Goal: Task Accomplishment & Management: Manage account settings

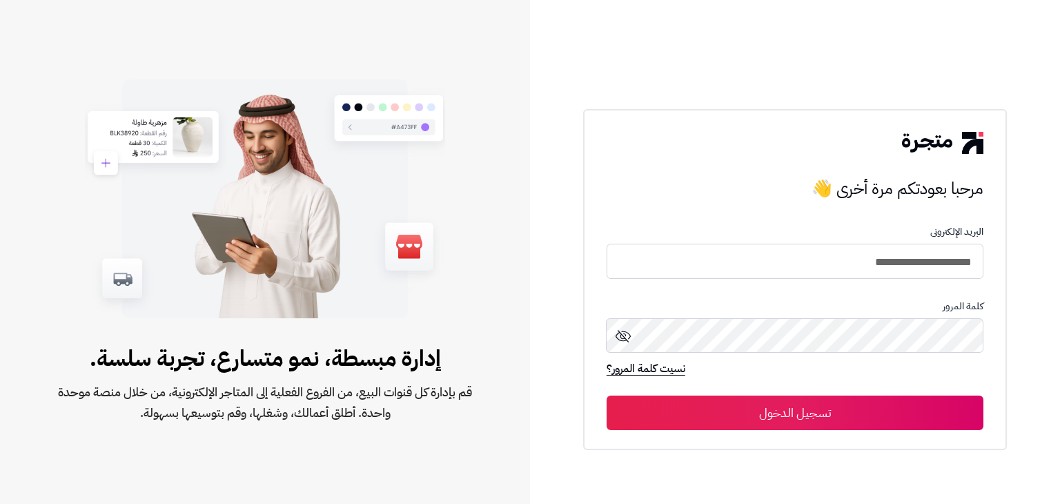
click at [848, 412] on button "تسجيل الدخول" at bounding box center [795, 412] width 377 height 35
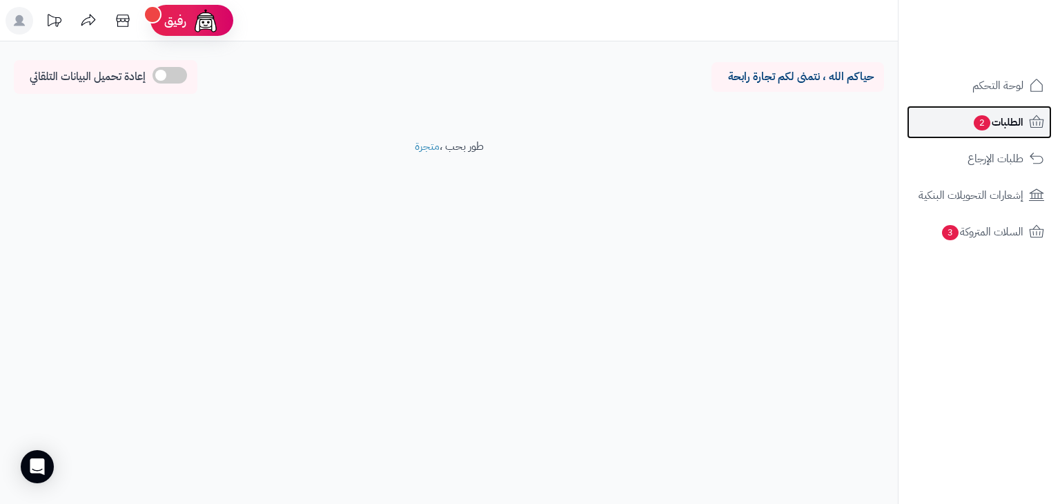
click at [986, 117] on span "2" at bounding box center [982, 122] width 17 height 15
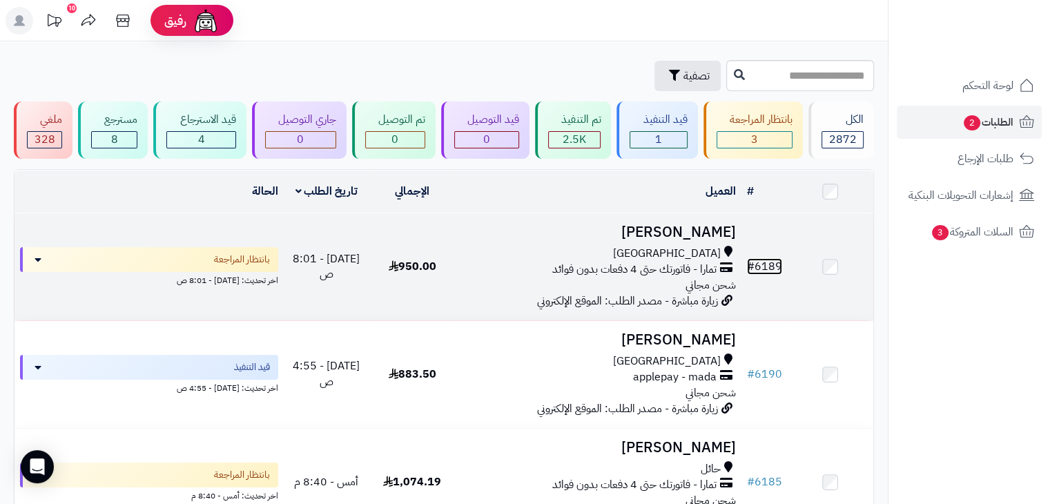
click at [754, 264] on span "#" at bounding box center [751, 266] width 8 height 17
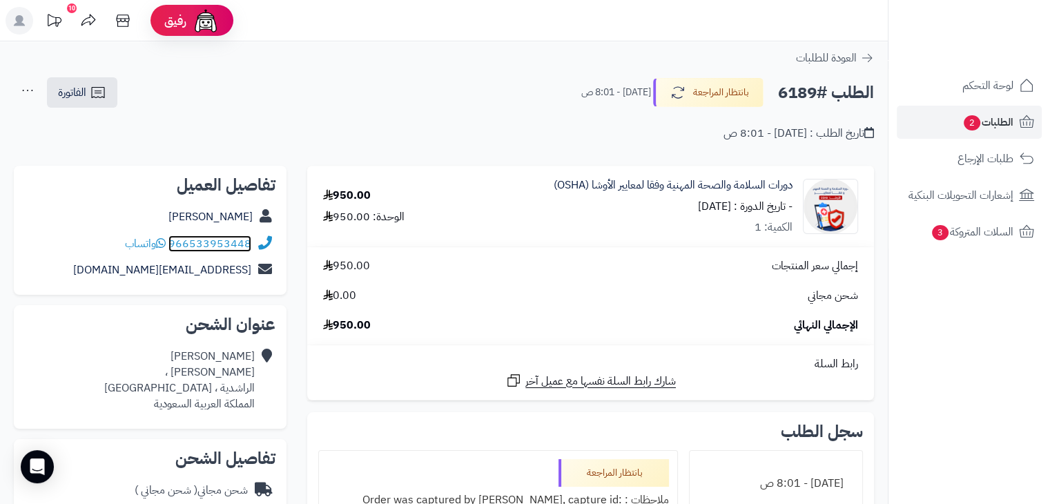
click at [190, 246] on link "966533953448" at bounding box center [209, 243] width 83 height 17
drag, startPoint x: 262, startPoint y: 117, endPoint x: 296, endPoint y: 117, distance: 34.5
click at [262, 117] on div "تاريخ الطلب : اليوم - 8:01 ص" at bounding box center [444, 125] width 860 height 32
drag, startPoint x: 214, startPoint y: 238, endPoint x: 255, endPoint y: 255, distance: 44.9
click at [255, 255] on div "966533953448 واتساب" at bounding box center [150, 244] width 251 height 27
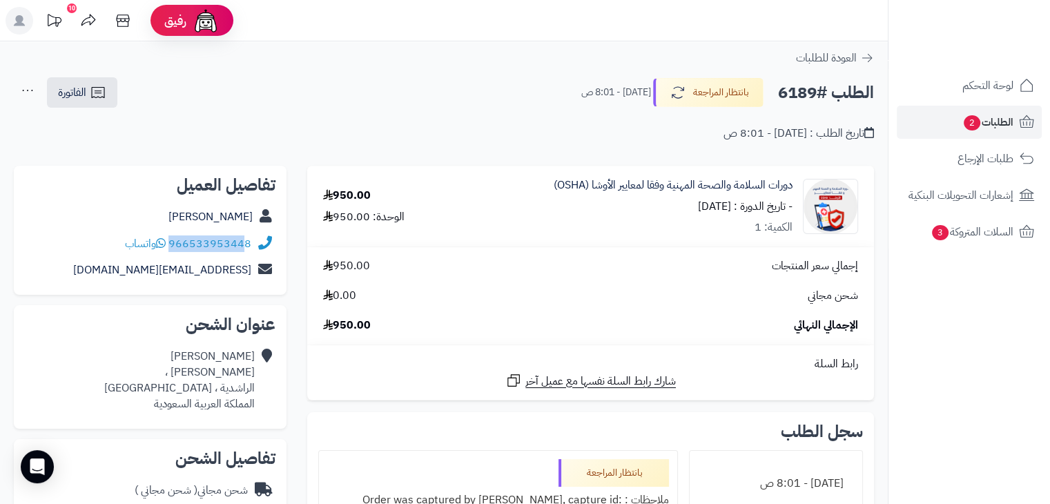
drag, startPoint x: 255, startPoint y: 241, endPoint x: 245, endPoint y: 245, distance: 11.2
click at [245, 245] on div "966533953448 واتساب" at bounding box center [150, 244] width 251 height 27
copy div "96653395344"
click at [814, 93] on h2 "الطلب #6189" at bounding box center [826, 93] width 96 height 28
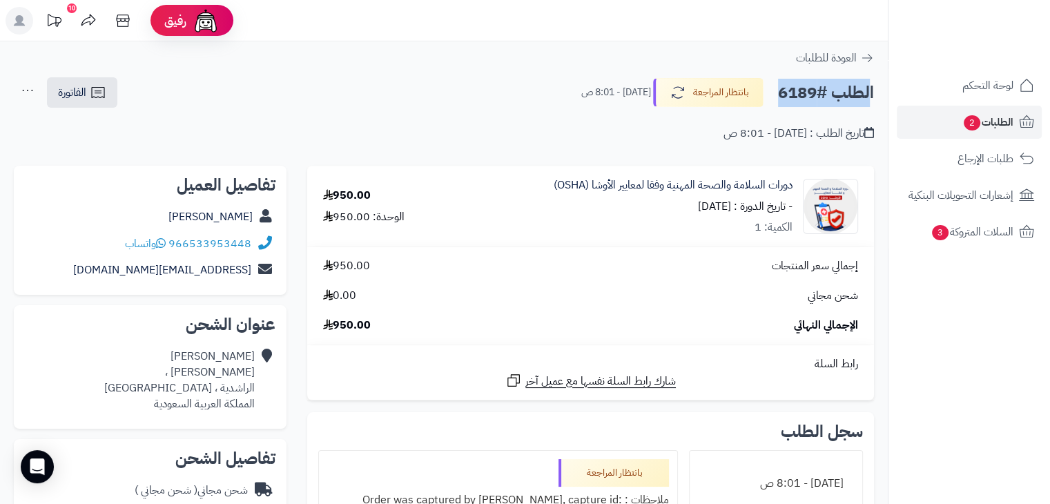
click at [814, 93] on h2 "الطلب #6189" at bounding box center [826, 93] width 96 height 28
copy div "الطلب #6189 بانتظار المراجعة"
click at [707, 99] on button "بانتظار المراجعة" at bounding box center [708, 91] width 110 height 29
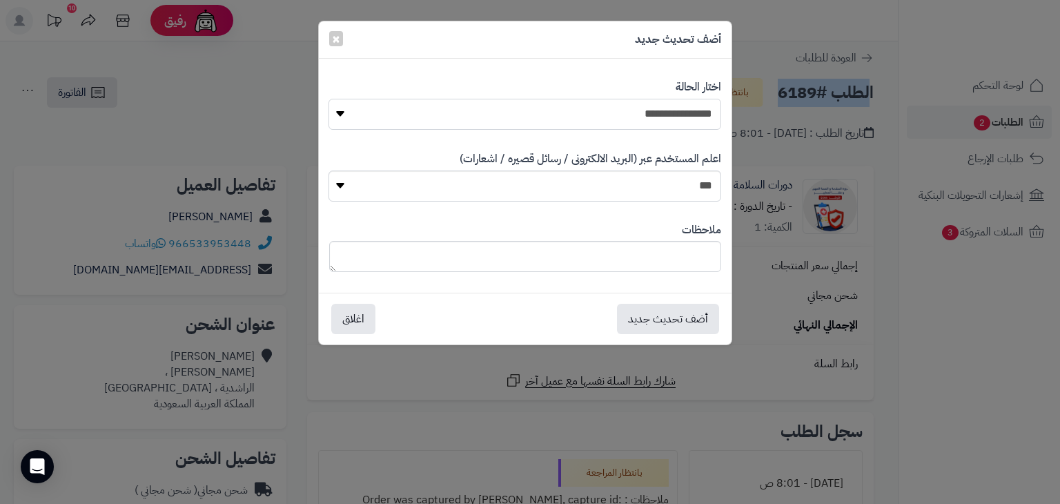
click at [676, 116] on select "**********" at bounding box center [525, 114] width 392 height 31
select select "*"
click at [329, 99] on select "**********" at bounding box center [525, 114] width 392 height 31
click at [596, 186] on select "*** **" at bounding box center [525, 185] width 392 height 31
click at [329, 170] on select "*** **" at bounding box center [525, 185] width 392 height 31
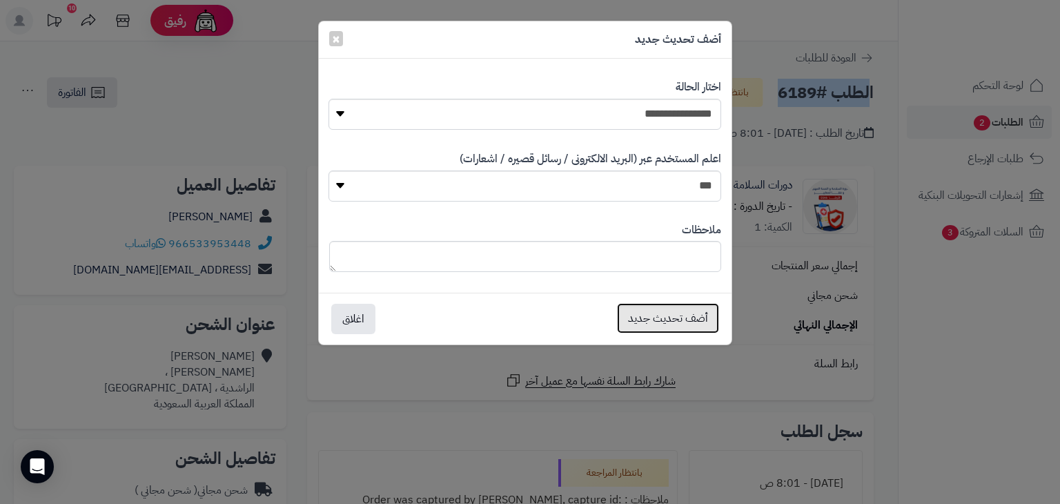
click at [669, 320] on button "أضف تحديث جديد" at bounding box center [668, 318] width 102 height 30
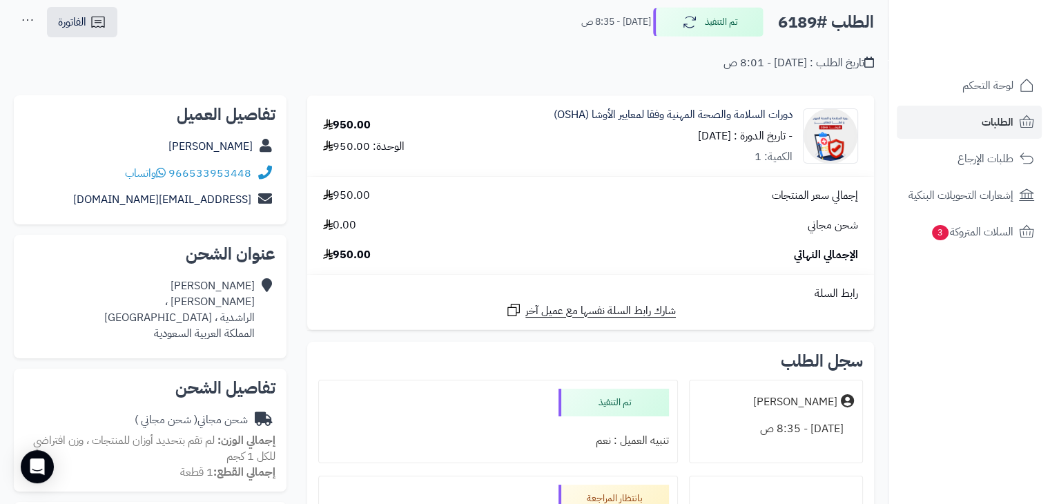
scroll to position [69, 0]
drag, startPoint x: 162, startPoint y: 148, endPoint x: 251, endPoint y: 146, distance: 89.8
click at [251, 146] on div "مـنار احمد الزهراني" at bounding box center [150, 148] width 251 height 27
copy link "مـنار احمد الزهراني"
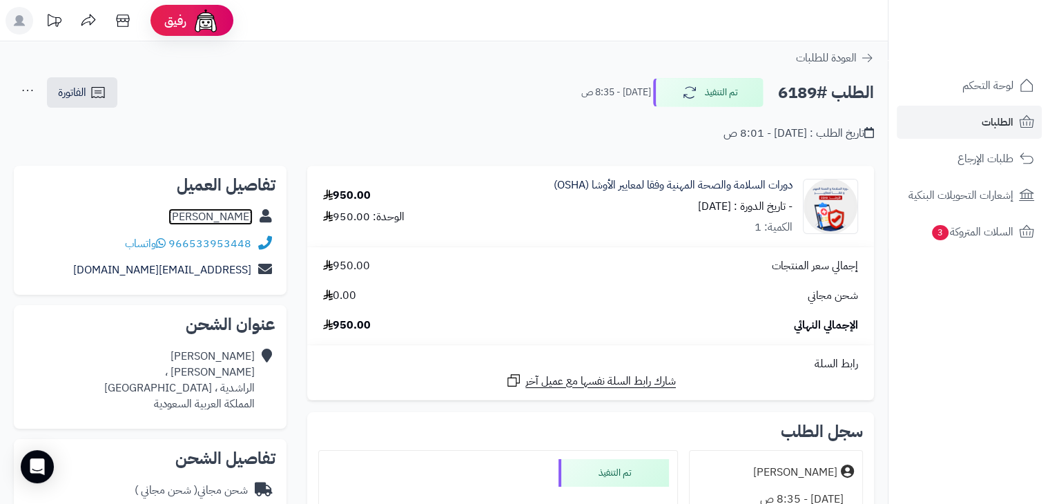
scroll to position [0, 0]
click at [830, 60] on span "العودة للطلبات" at bounding box center [826, 58] width 61 height 17
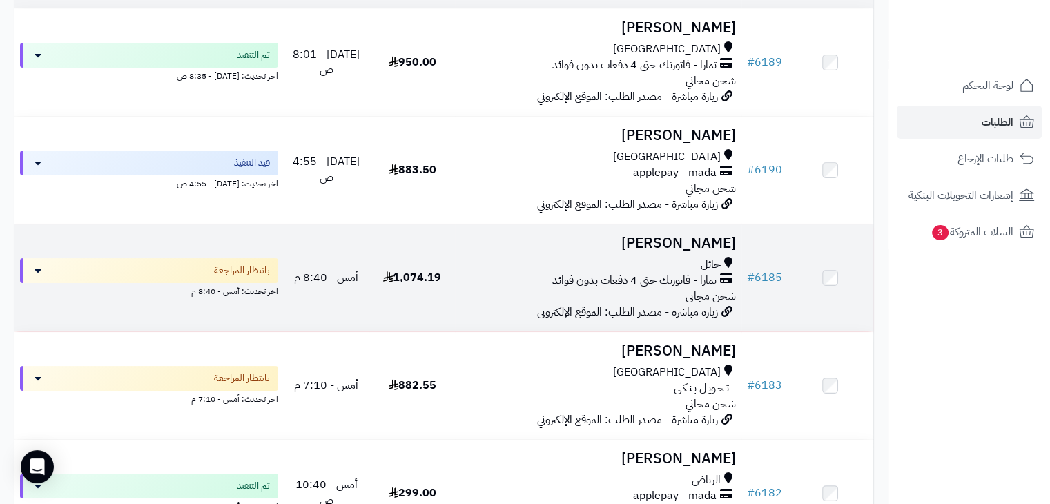
scroll to position [207, 0]
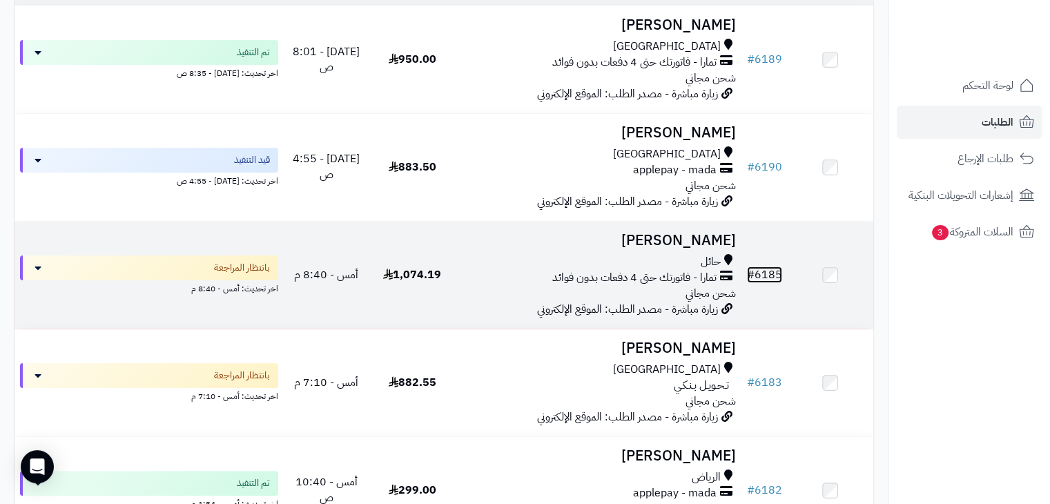
click at [761, 274] on link "# 6185" at bounding box center [764, 274] width 35 height 17
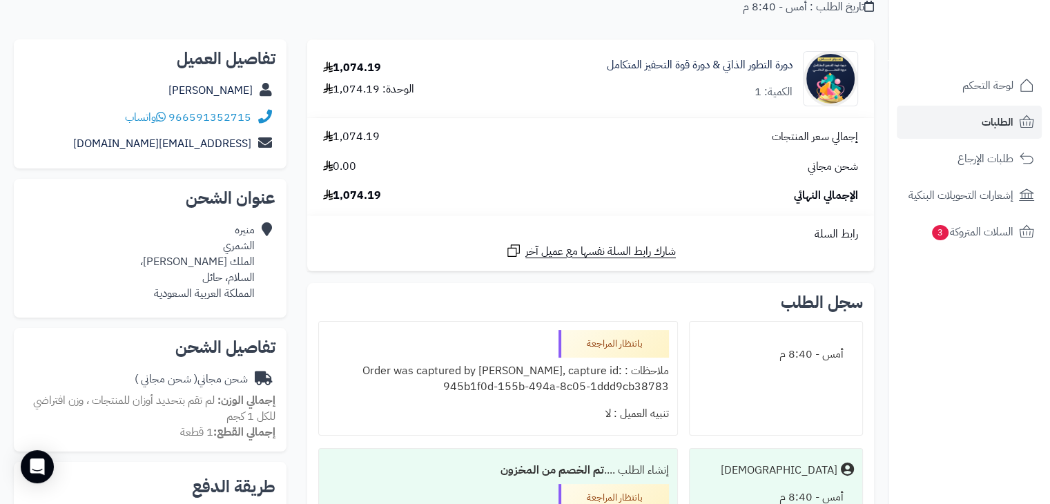
scroll to position [69, 0]
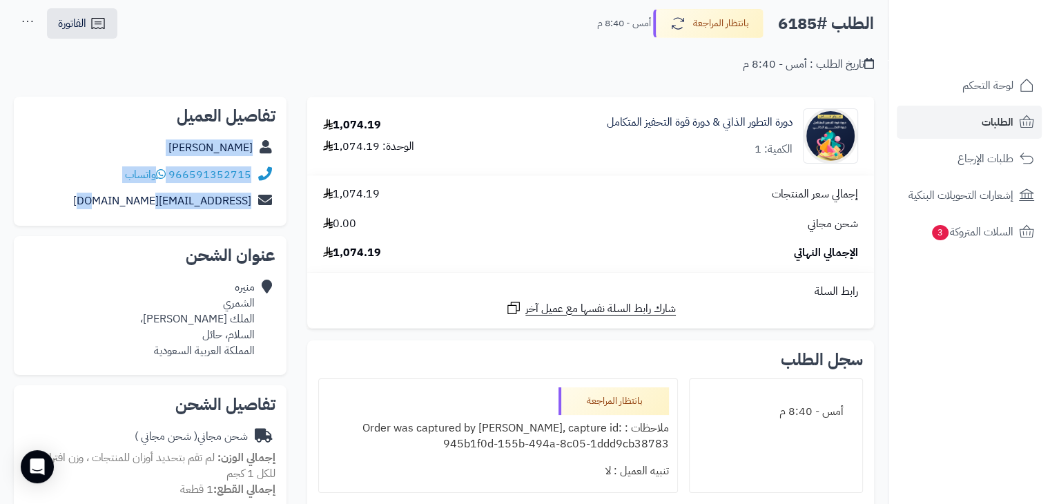
drag, startPoint x: 115, startPoint y: 200, endPoint x: 260, endPoint y: 141, distance: 157.0
click at [260, 141] on div "تفاصيل العميل [PERSON_NAME] 966591352715 واتساب [EMAIL_ADDRESS][DOMAIN_NAME]" at bounding box center [150, 162] width 273 height 130
copy div "[PERSON_NAME] 966591352715 واتساب [EMAIL_ADDRESS][DOMAIN_NAME]"
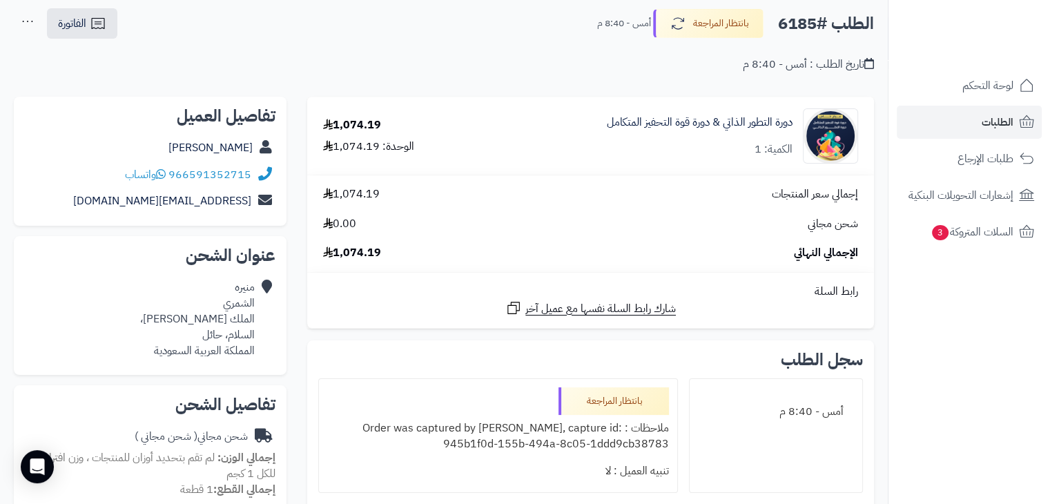
click at [125, 284] on div "[PERSON_NAME] الملك [PERSON_NAME]، [PERSON_NAME]، حائل المملكة العربية السعودية" at bounding box center [150, 319] width 251 height 90
drag, startPoint x: 135, startPoint y: 346, endPoint x: 265, endPoint y: 289, distance: 141.8
click at [265, 289] on div "[PERSON_NAME] الملك [PERSON_NAME]، [PERSON_NAME]، حائل المملكة العربية السعودية" at bounding box center [150, 319] width 251 height 90
copy div "[PERSON_NAME] الملك [PERSON_NAME]، [PERSON_NAME]، حائل المملكة العربية السعودية"
drag, startPoint x: 592, startPoint y: 119, endPoint x: 796, endPoint y: 122, distance: 204.3
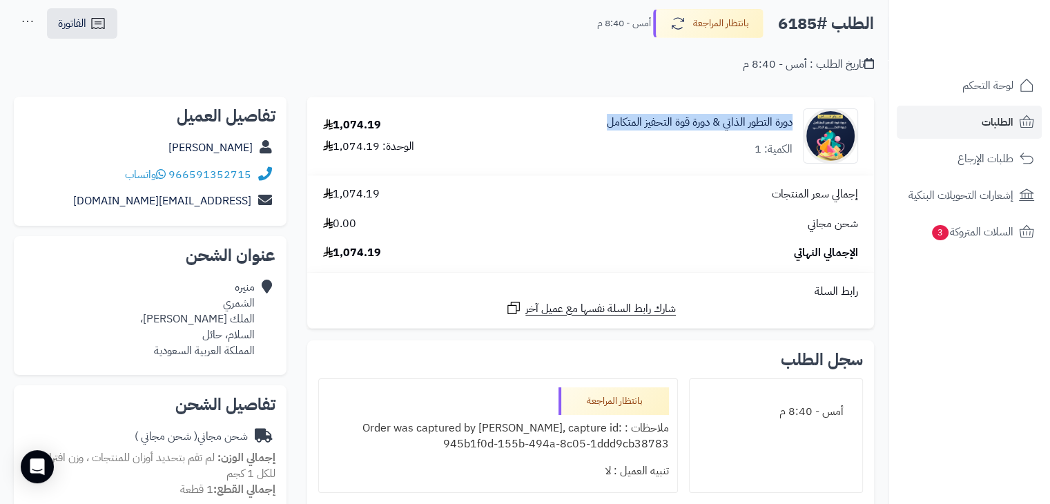
click at [796, 122] on div "دورة التطور الذاتي & دورة قوة التحفيز المتكامل الكمية: 1" at bounding box center [677, 135] width 384 height 55
copy link "دورة التطور الذاتي & دورة قوة التحفيز المتكامل"
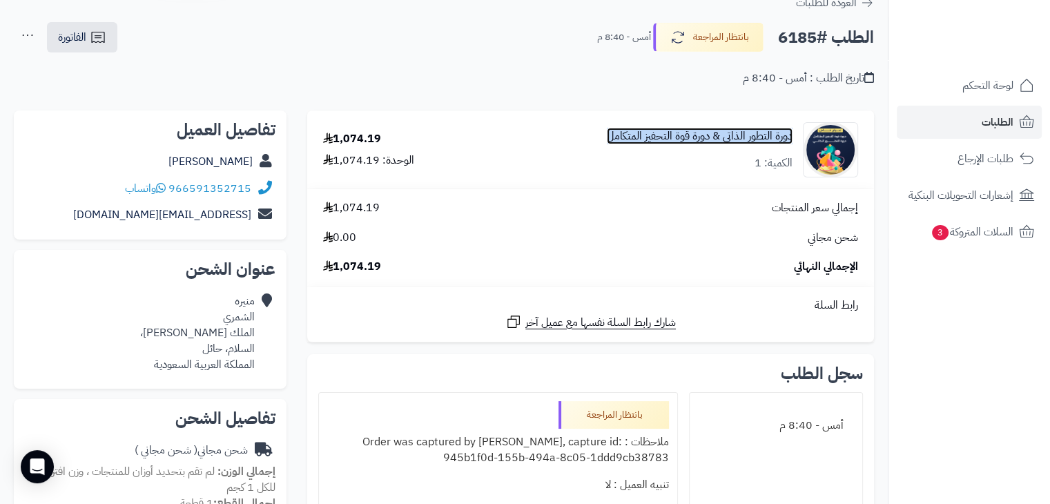
scroll to position [0, 0]
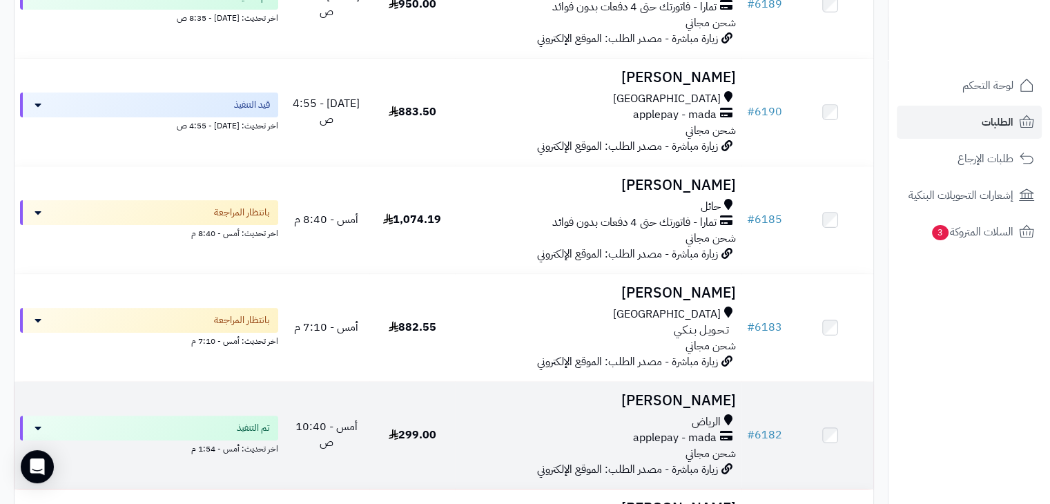
scroll to position [345, 0]
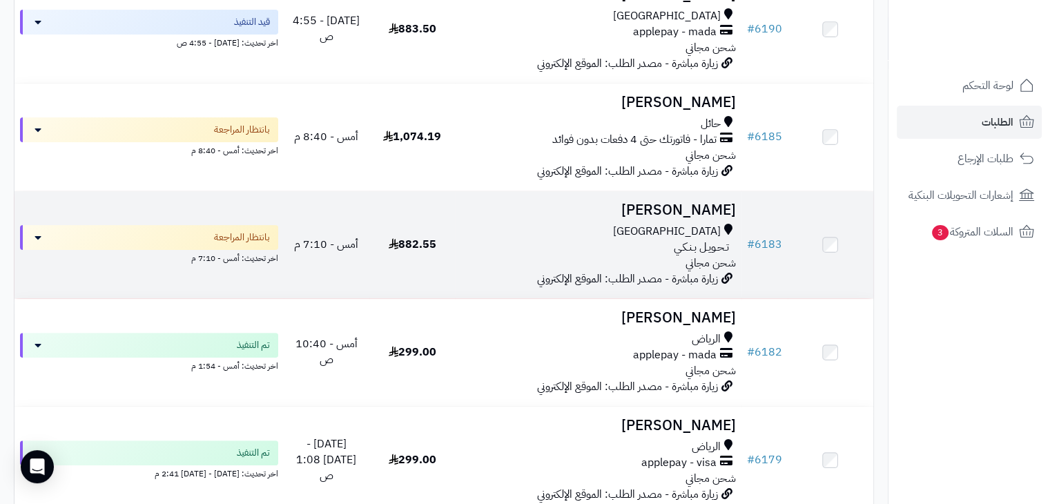
click at [705, 209] on h3 "[PERSON_NAME]" at bounding box center [597, 210] width 275 height 16
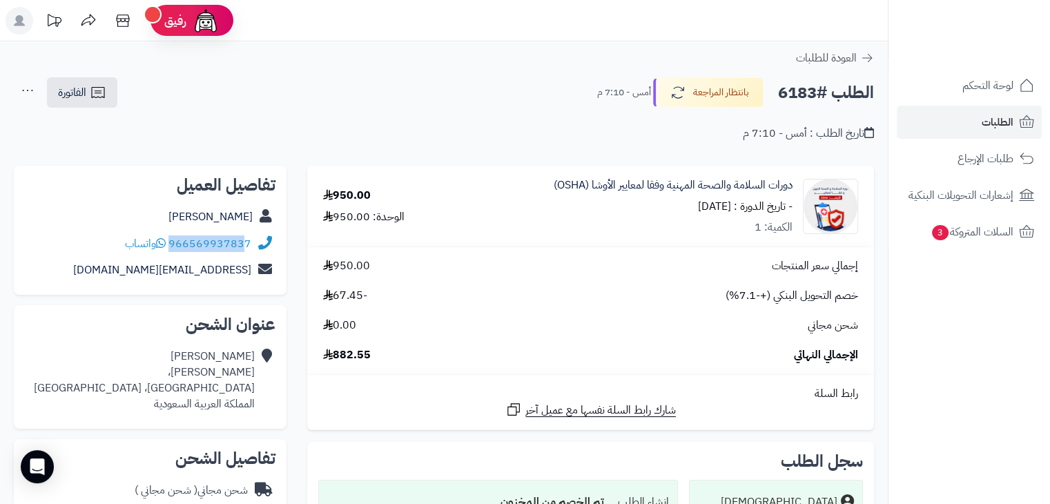
click at [247, 244] on div "966569937837 واتساب" at bounding box center [150, 244] width 251 height 27
click at [821, 95] on h2 "الطلب #6183" at bounding box center [826, 93] width 96 height 28
copy div "الطلب #6183 بانتظار المراجعة"
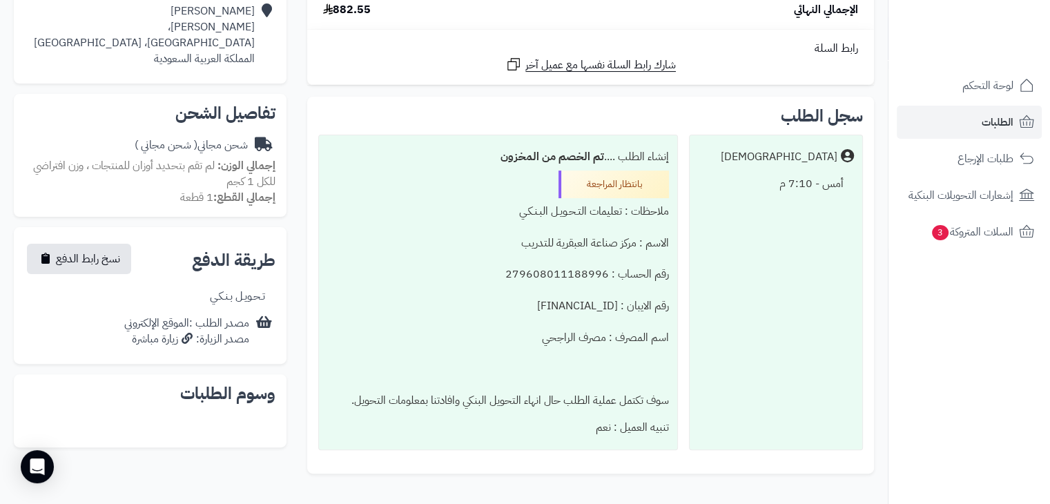
scroll to position [369, 0]
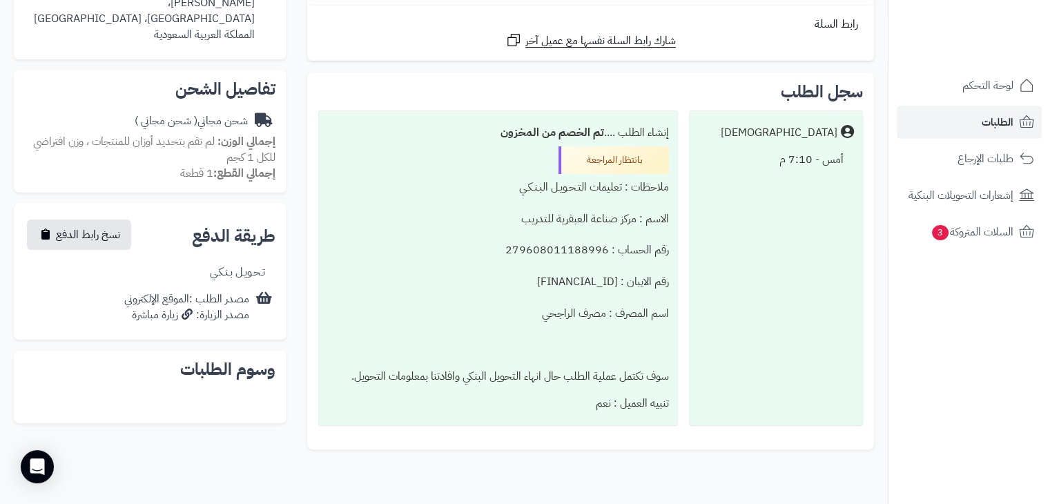
drag, startPoint x: 597, startPoint y: 398, endPoint x: 668, endPoint y: 186, distance: 223.5
click at [668, 186] on div "إنشاء الطلب .... تم الخصم من المخزون بانتظار المراجعة ملاحظات : تعليمات التـحـو…" at bounding box center [498, 267] width 360 height 315
copy div "ملاحظات : تعليمات التـحـويـل البـنـكـي الاسم : مركز صناعة العبقرية للتدريب رقم …"
click at [418, 244] on div "ملاحظات : تعليمات التـحـويـل البـنـكـي الاسم : مركز صناعة العبقرية للتدريب رقم …" at bounding box center [498, 282] width 342 height 216
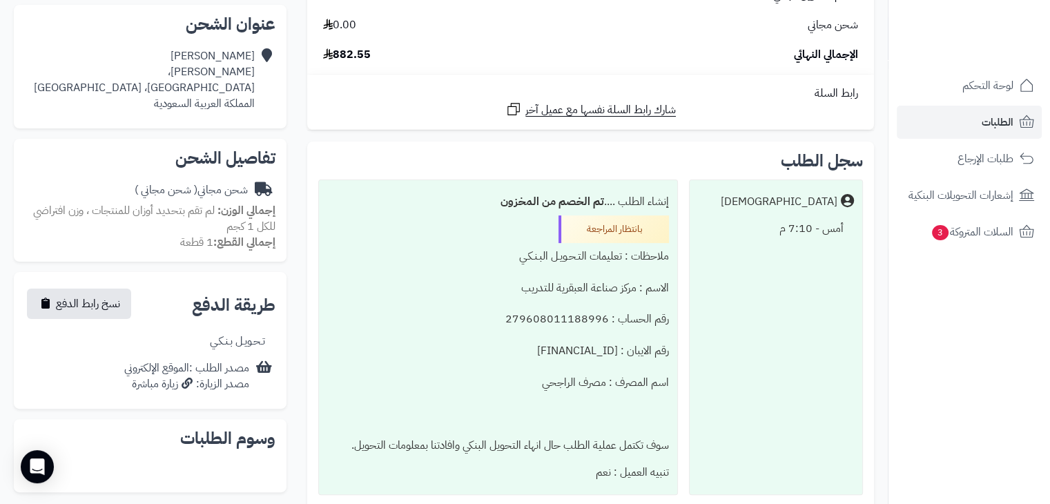
scroll to position [438, 0]
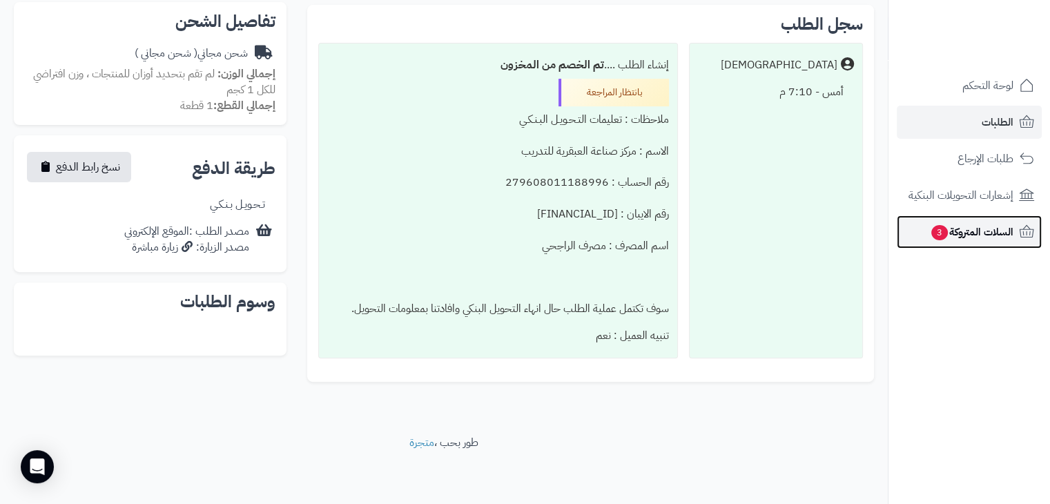
click at [991, 232] on span "السلات المتروكة 3" at bounding box center [972, 231] width 84 height 19
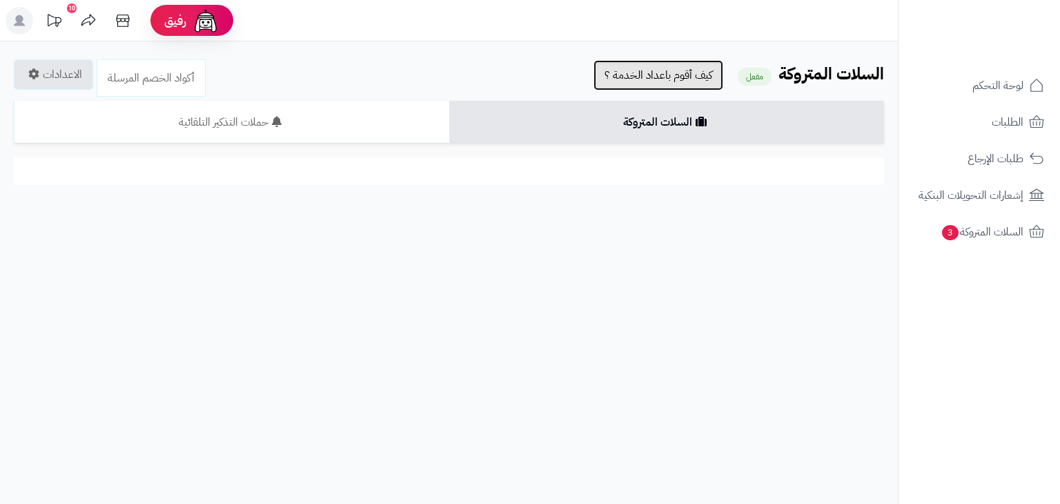
click at [643, 79] on link "كيف أقوم باعداد الخدمة ؟" at bounding box center [659, 75] width 130 height 30
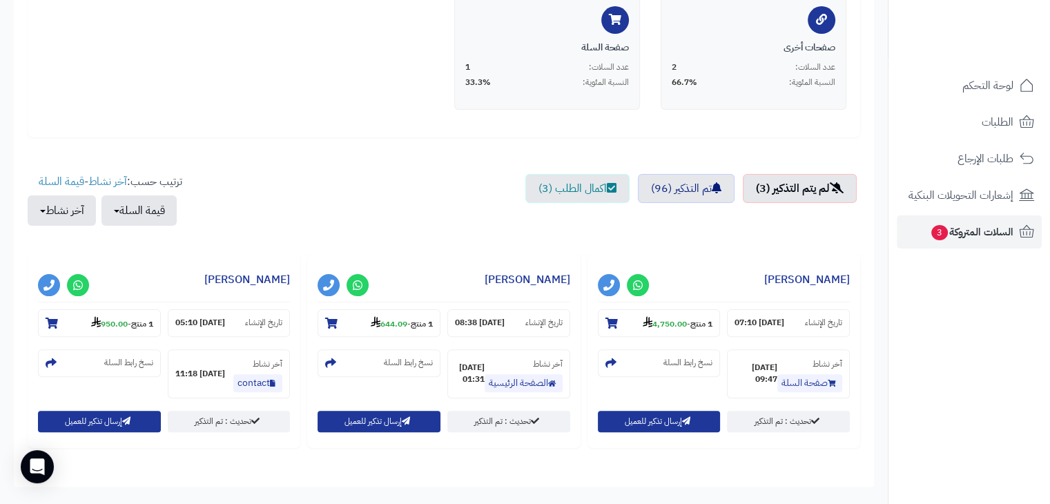
scroll to position [414, 0]
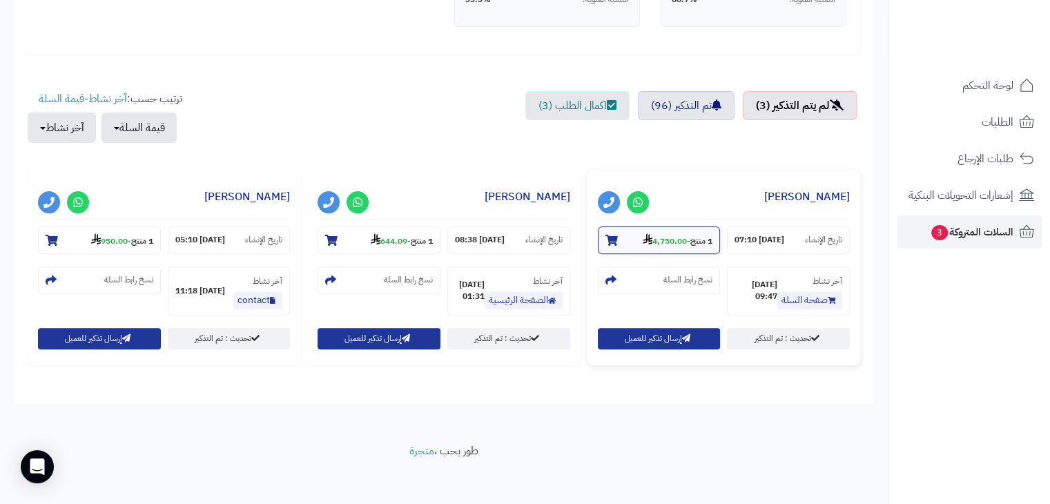
click at [695, 245] on strong "1 منتج" at bounding box center [701, 241] width 22 height 12
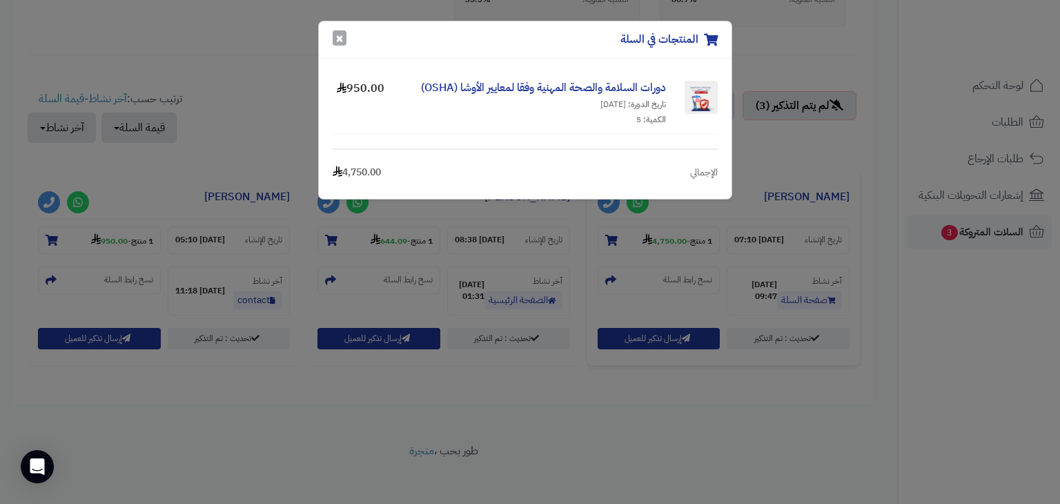
click at [339, 37] on button "×" at bounding box center [340, 37] width 14 height 15
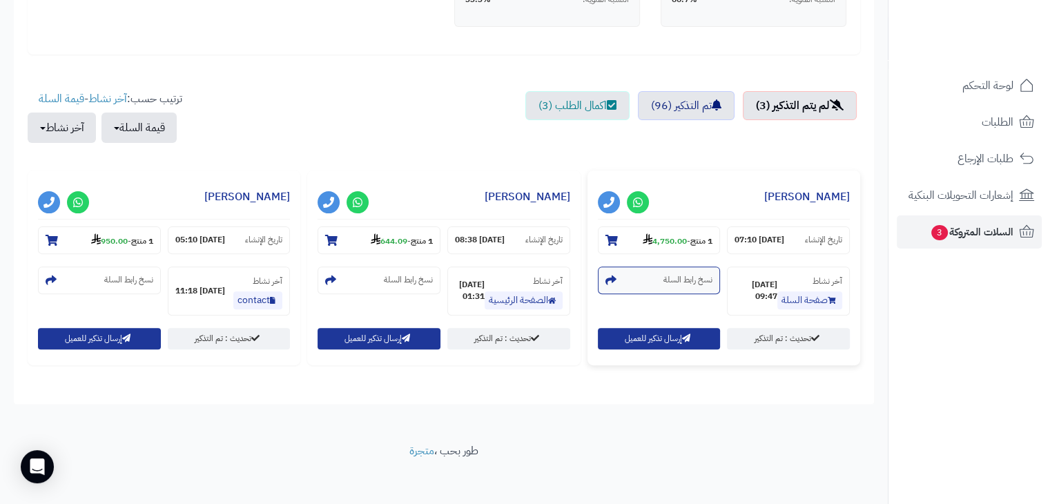
click at [678, 280] on small "نسخ رابط السلة" at bounding box center [687, 280] width 49 height 12
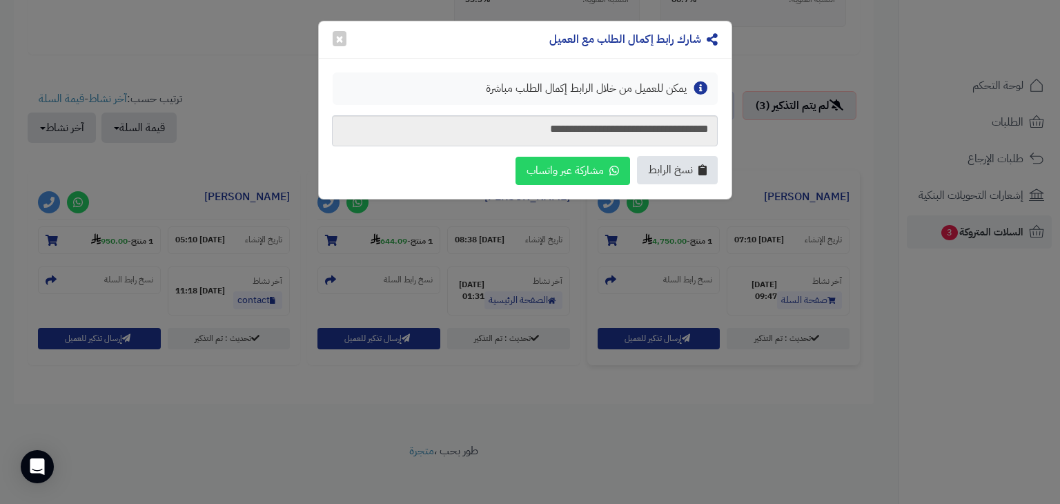
click at [689, 172] on span "نسخ الرابط" at bounding box center [670, 170] width 45 height 16
click at [341, 42] on button "×" at bounding box center [340, 37] width 14 height 15
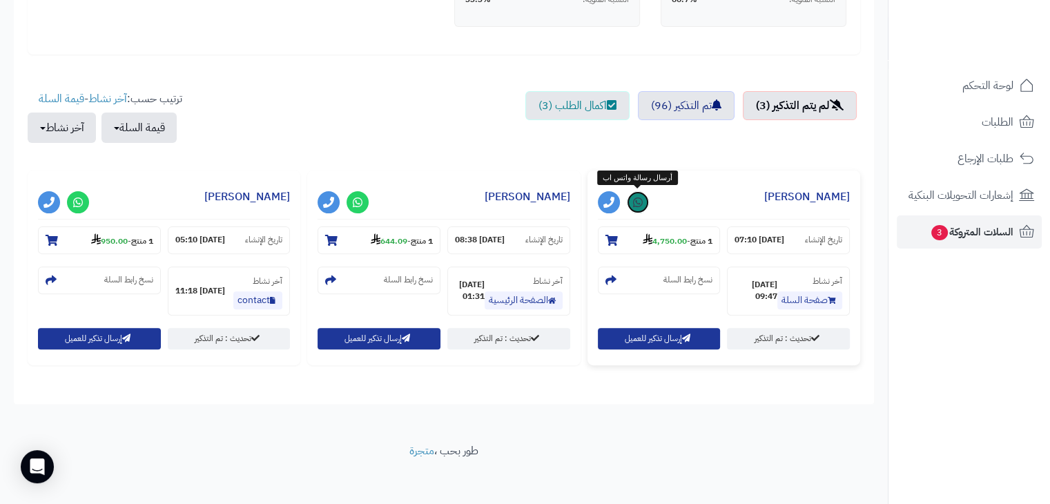
click at [637, 202] on icon at bounding box center [638, 202] width 10 height 11
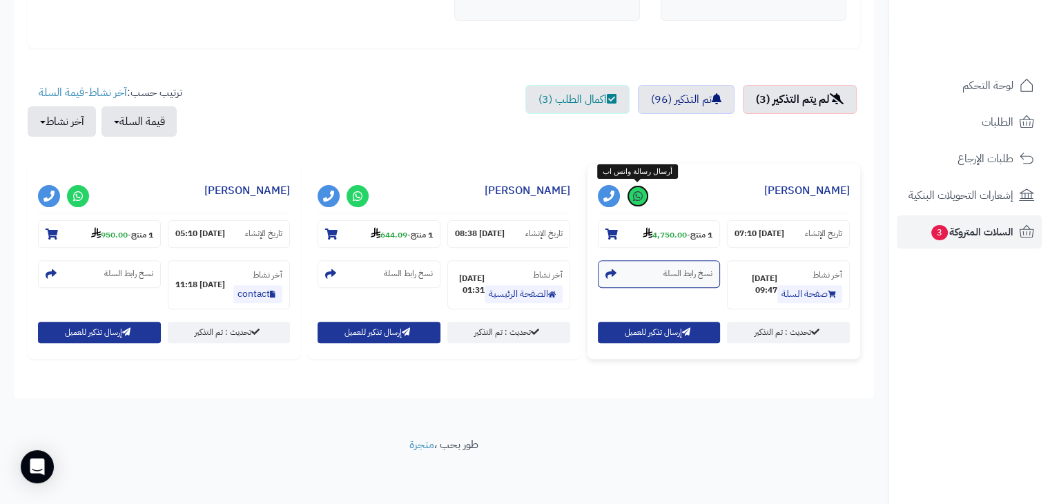
scroll to position [422, 0]
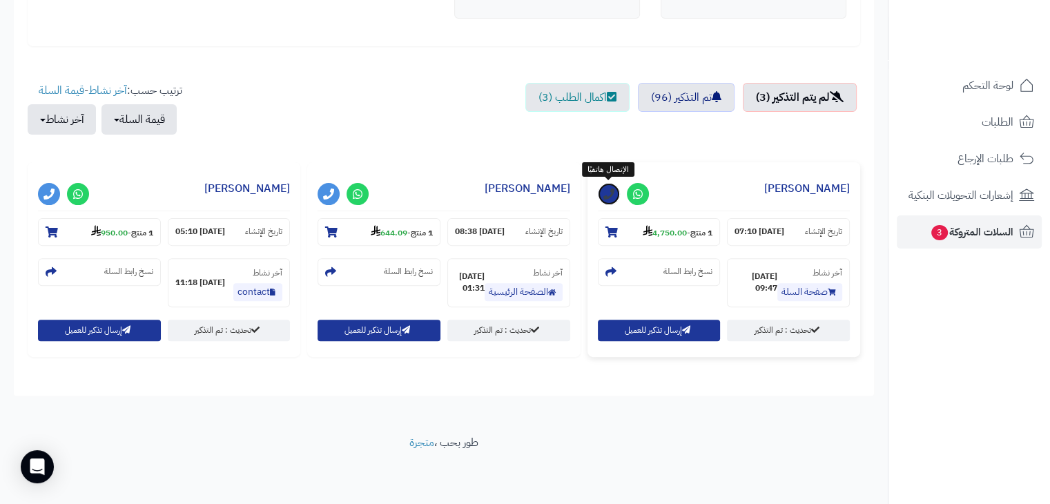
click at [612, 194] on icon at bounding box center [608, 193] width 11 height 11
click at [817, 186] on link "ريماس عيسى" at bounding box center [807, 188] width 86 height 17
click at [638, 194] on icon at bounding box center [638, 193] width 10 height 11
click at [77, 193] on icon at bounding box center [78, 193] width 10 height 11
click at [99, 268] on section "نسخ رابط السلة" at bounding box center [99, 272] width 123 height 28
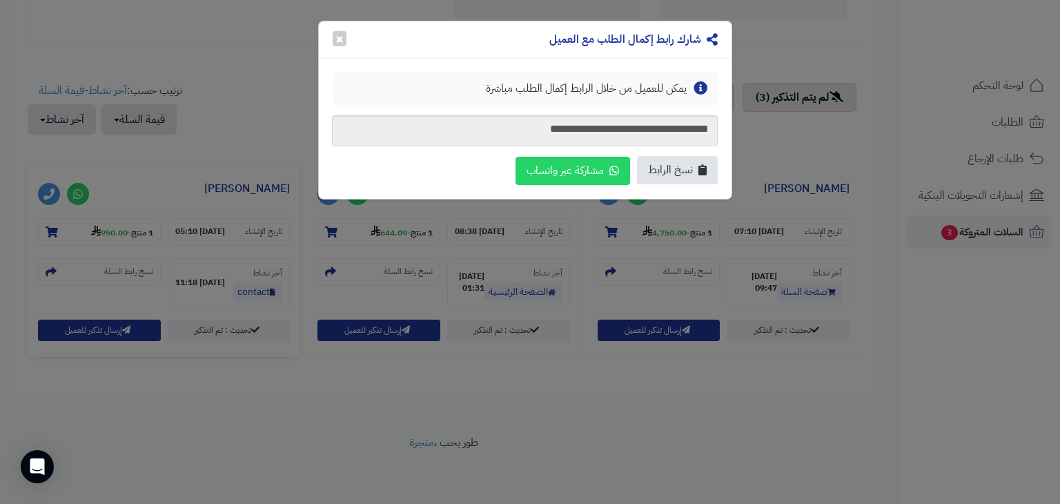
click at [678, 169] on span "نسخ الرابط" at bounding box center [670, 170] width 45 height 16
click at [340, 37] on button "×" at bounding box center [340, 37] width 14 height 15
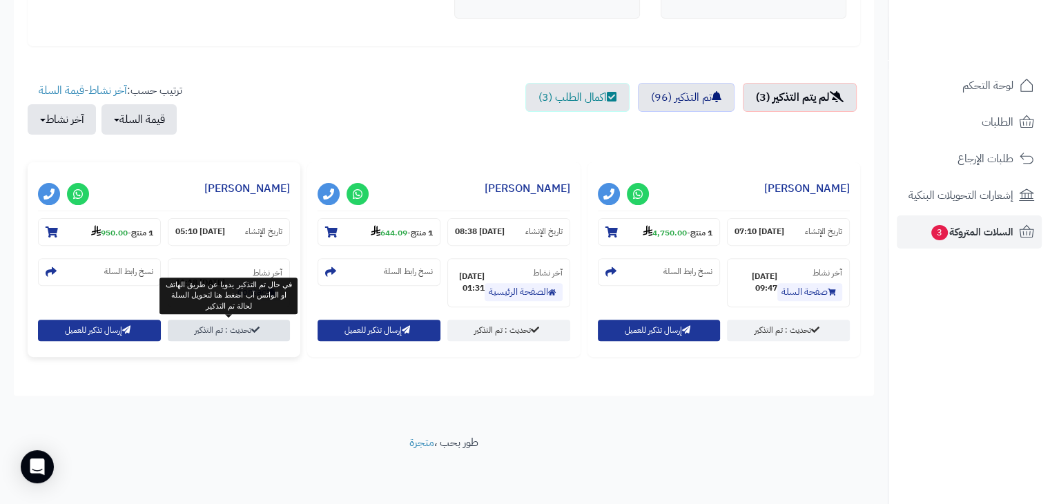
click at [247, 332] on link "تحديث : تم التذكير" at bounding box center [229, 330] width 123 height 21
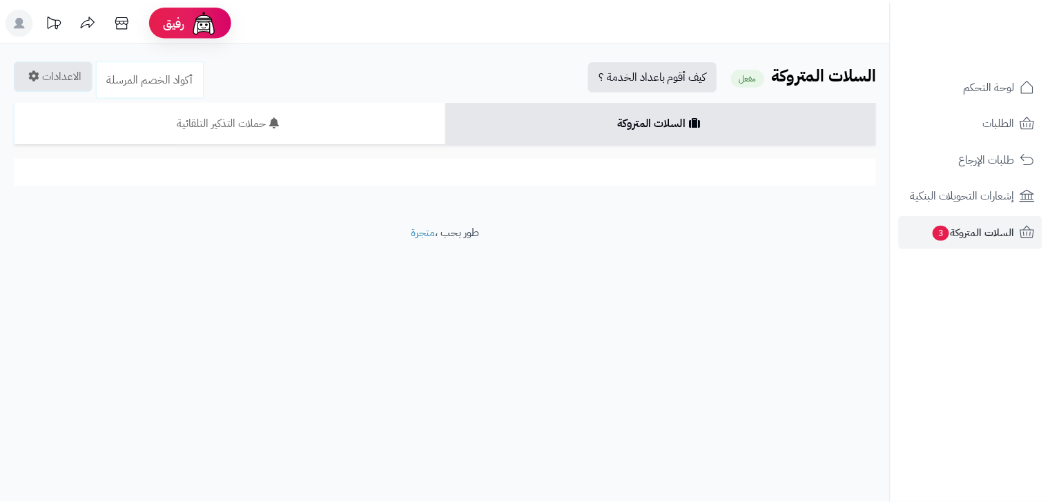
scroll to position [422, 0]
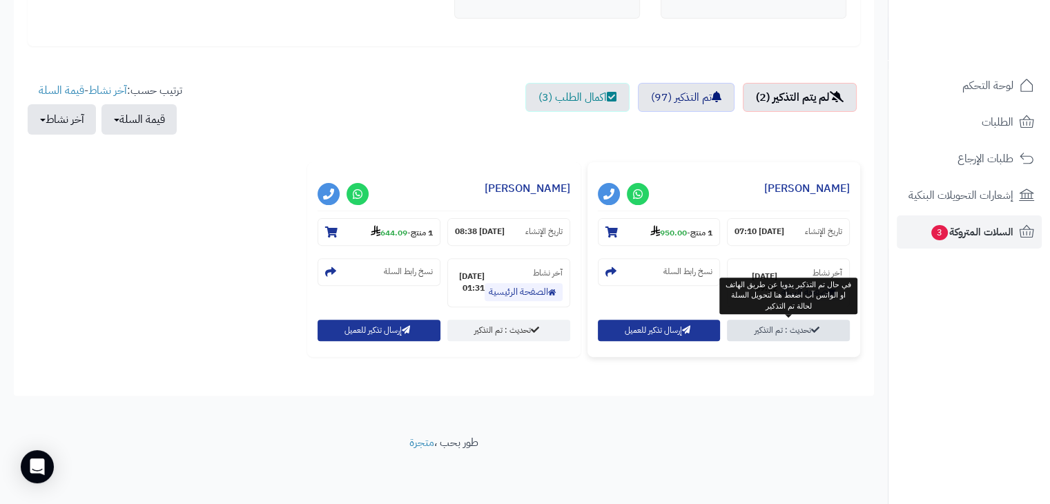
click at [767, 329] on link "تحديث : تم التذكير" at bounding box center [788, 330] width 123 height 21
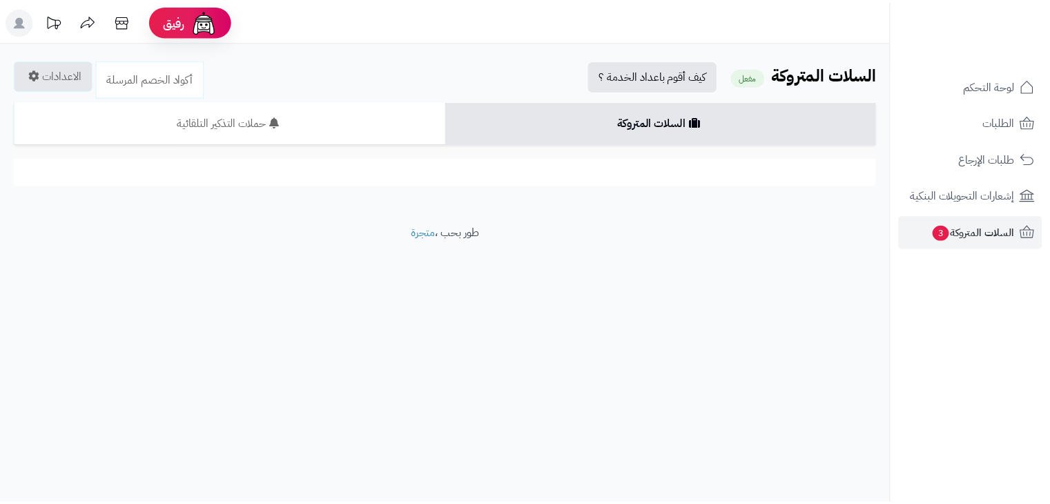
scroll to position [422, 0]
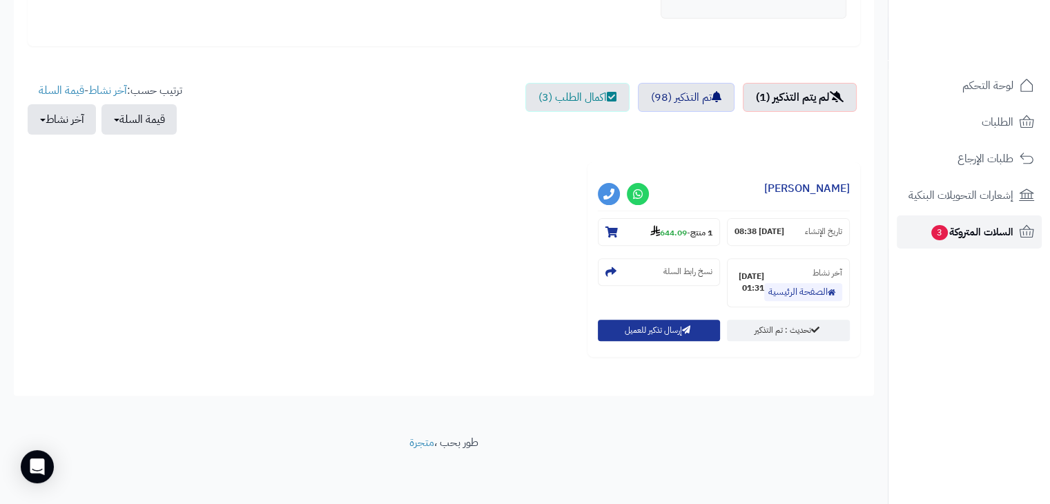
click at [961, 231] on span "السلات المتروكة 3" at bounding box center [972, 231] width 84 height 19
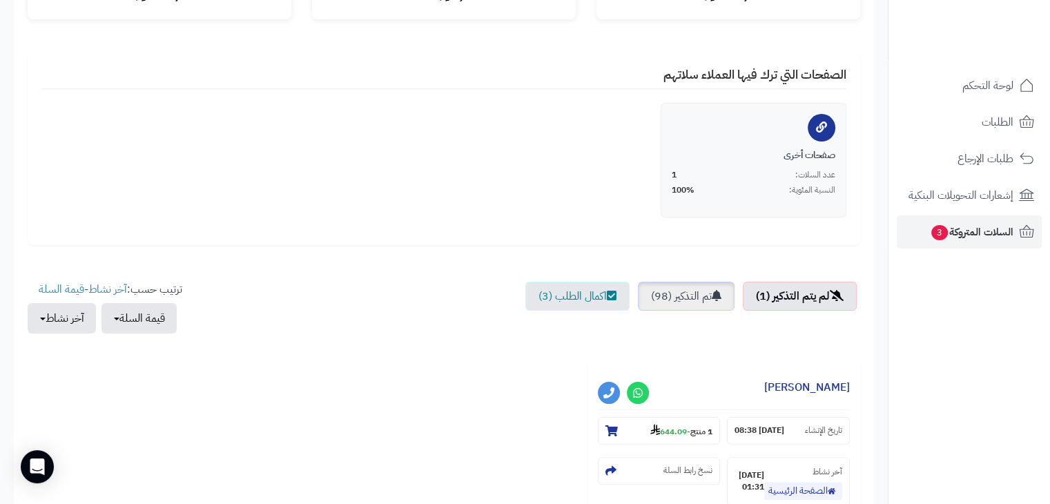
scroll to position [345, 0]
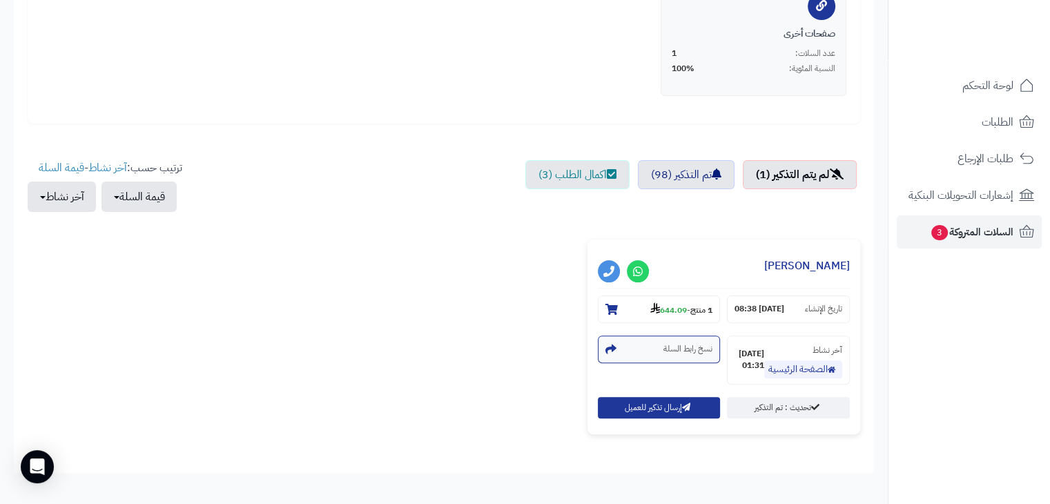
click at [671, 349] on small "نسخ رابط السلة" at bounding box center [687, 349] width 49 height 12
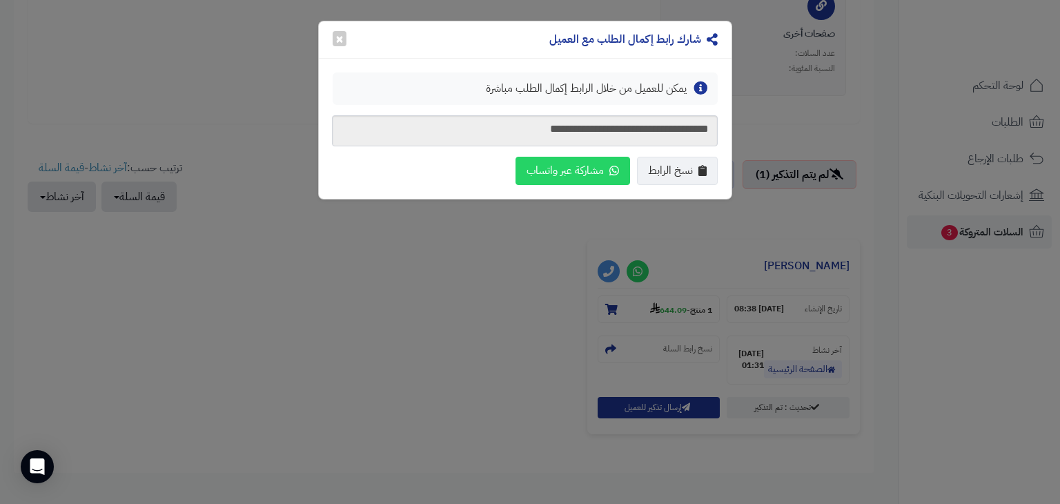
drag, startPoint x: 674, startPoint y: 175, endPoint x: 518, endPoint y: 114, distance: 166.8
click at [673, 175] on span "نسخ الرابط" at bounding box center [670, 171] width 45 height 16
click at [340, 39] on button "×" at bounding box center [340, 37] width 14 height 15
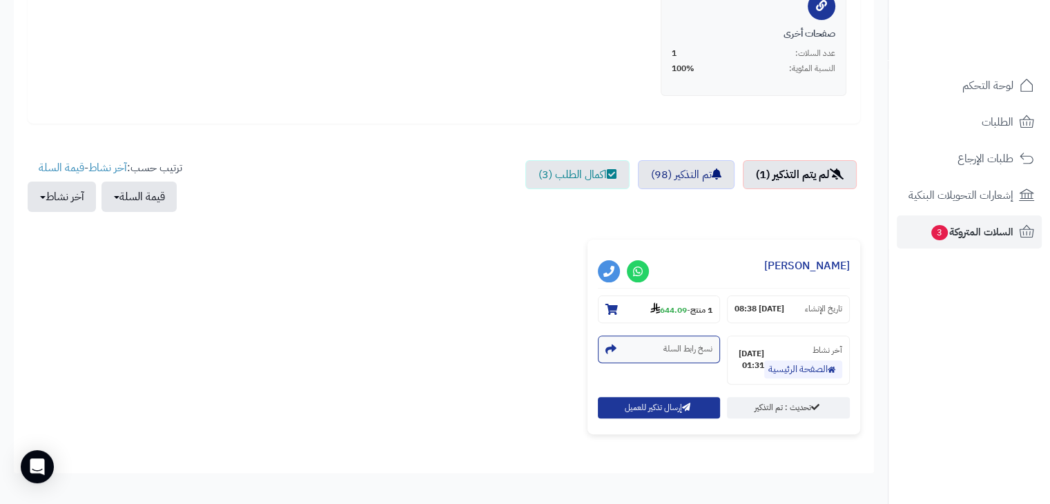
click at [635, 347] on section "نسخ رابط السلة" at bounding box center [659, 349] width 123 height 28
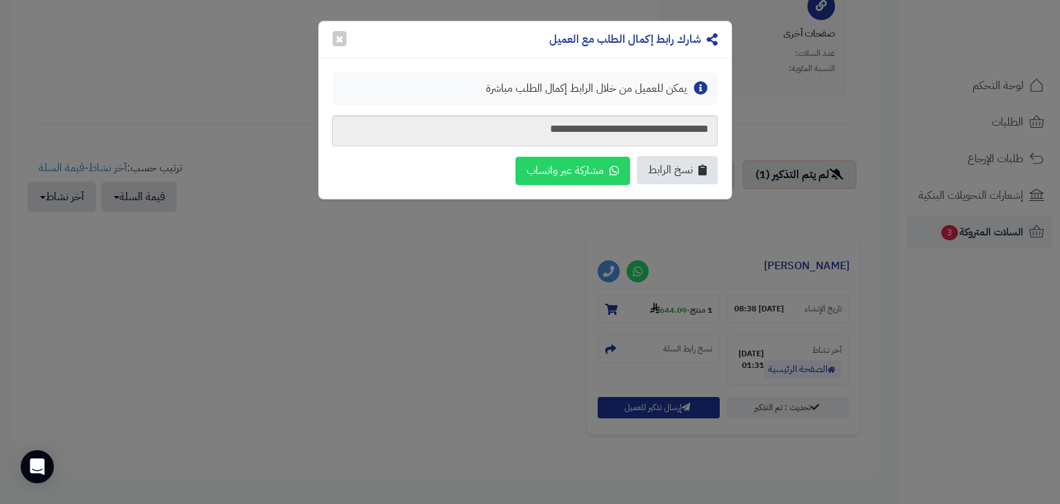
click at [674, 175] on span "نسخ الرابط" at bounding box center [670, 170] width 45 height 16
click at [342, 37] on button "×" at bounding box center [340, 37] width 14 height 15
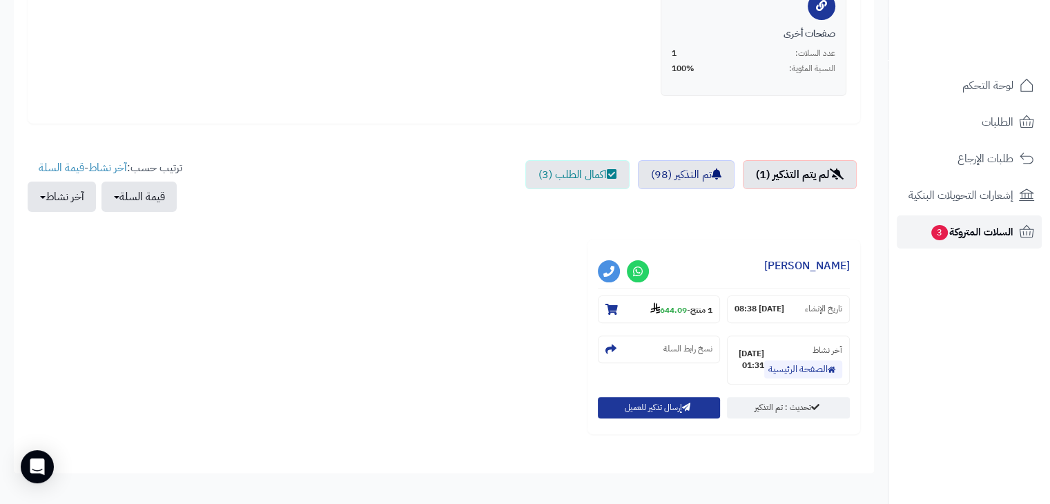
click at [955, 232] on span "السلات المتروكة 3" at bounding box center [972, 231] width 84 height 19
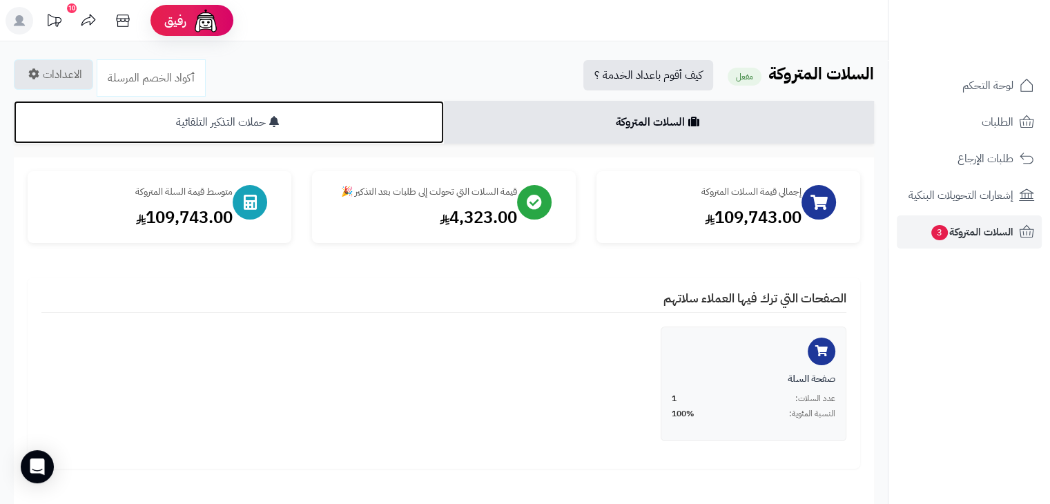
click at [344, 126] on link "حملات التذكير التلقائية" at bounding box center [229, 122] width 430 height 43
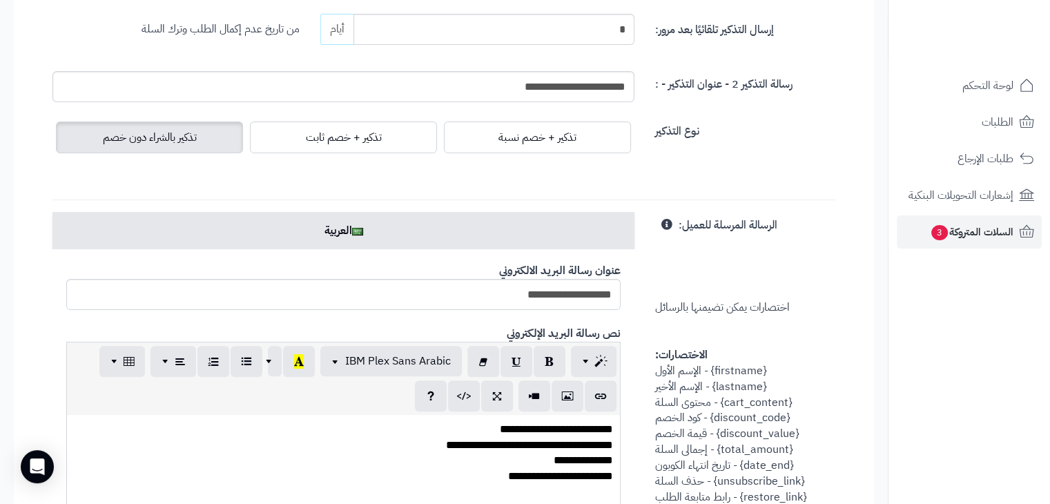
scroll to position [414, 0]
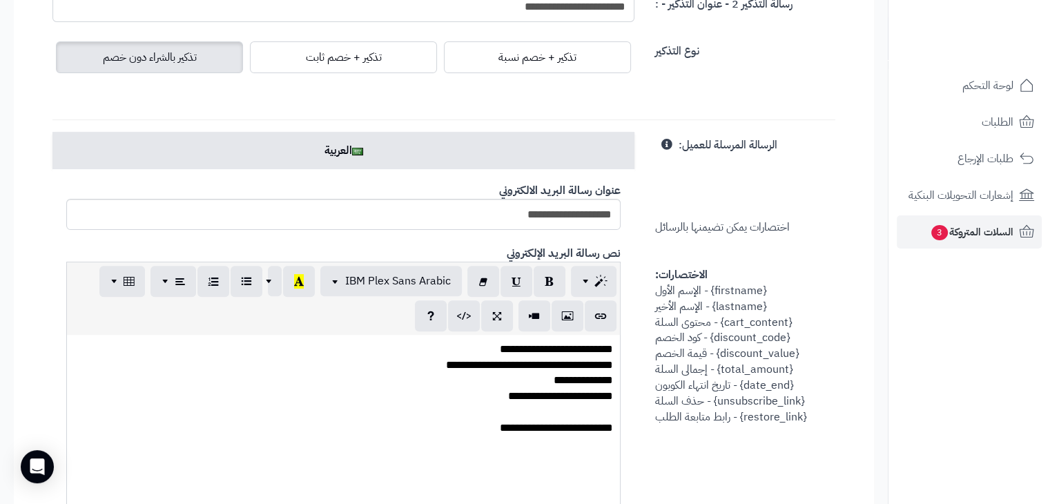
click at [722, 296] on span "اختصارات يمكن تضيمنها بالرسائل الاختصارات: {firstname} - الإسم الأول {lastname}…" at bounding box center [730, 281] width 151 height 288
click at [726, 293] on span "اختصارات يمكن تضيمنها بالرسائل الاختصارات: {firstname} - الإسم الأول {lastname}…" at bounding box center [730, 281] width 151 height 288
drag, startPoint x: 543, startPoint y: 351, endPoint x: 494, endPoint y: 353, distance: 49.0
click at [494, 353] on div "**********" at bounding box center [343, 438] width 553 height 207
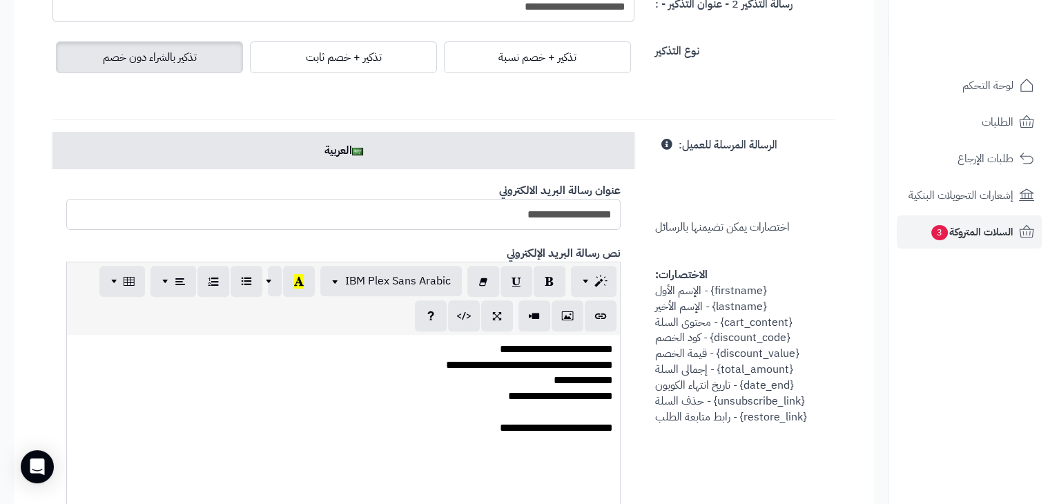
click at [545, 213] on input "**********" at bounding box center [343, 214] width 554 height 31
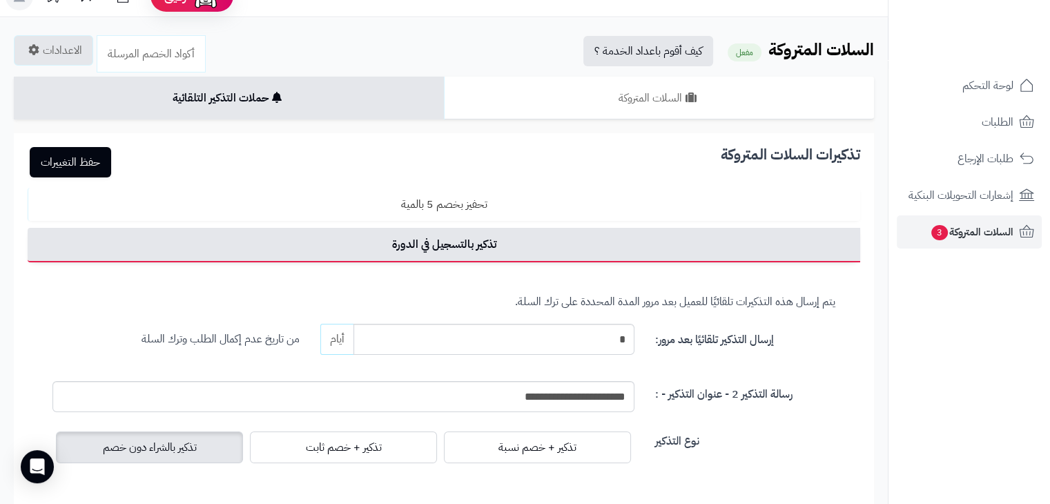
scroll to position [0, 0]
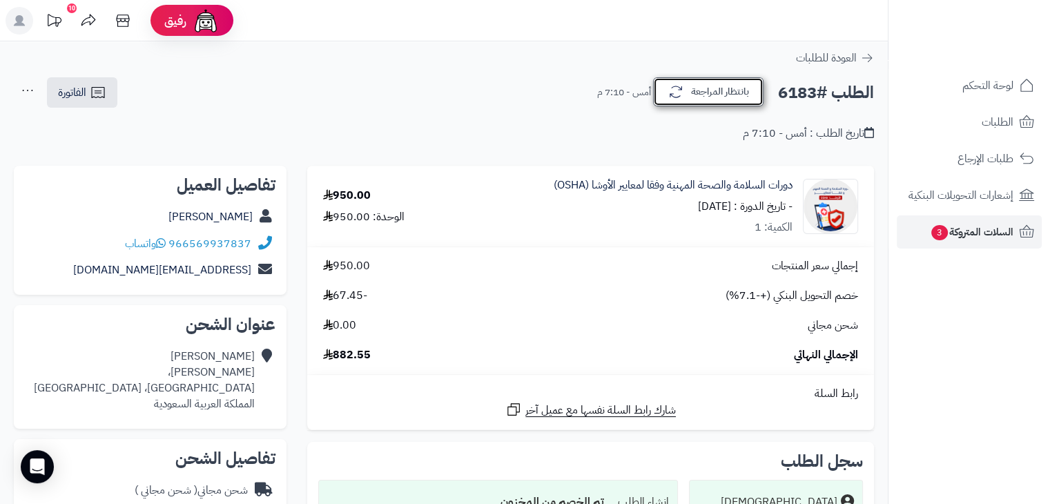
click at [696, 97] on button "بانتظار المراجعة" at bounding box center [708, 91] width 110 height 29
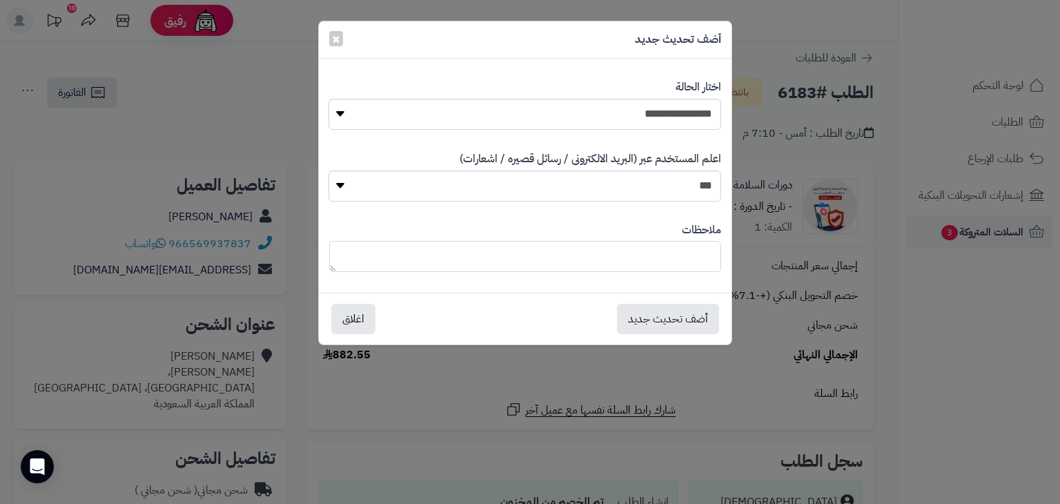
click at [674, 251] on textarea at bounding box center [525, 256] width 392 height 31
type textarea "**********"
click at [657, 118] on select "**********" at bounding box center [525, 114] width 392 height 31
select select "*"
click at [329, 99] on select "**********" at bounding box center [525, 114] width 392 height 31
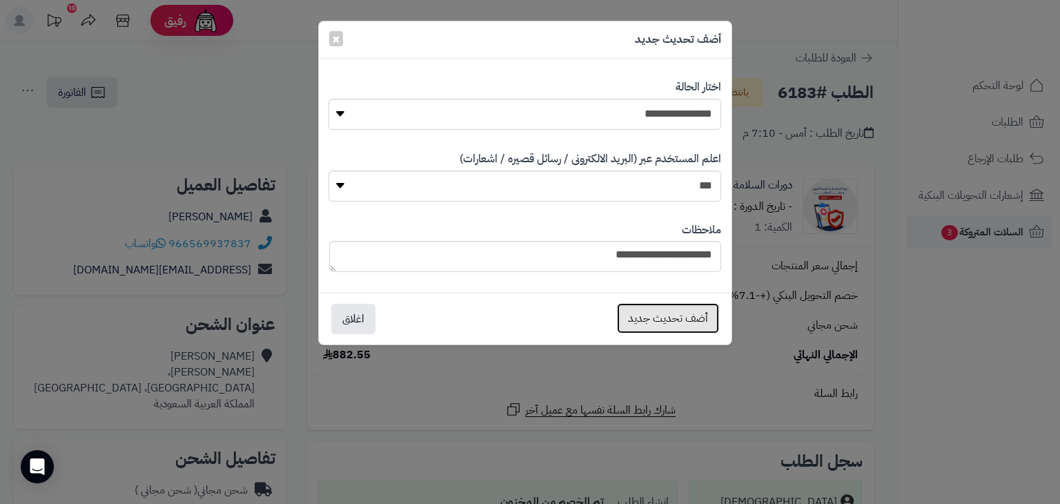
click at [687, 321] on button "أضف تحديث جديد" at bounding box center [668, 318] width 102 height 30
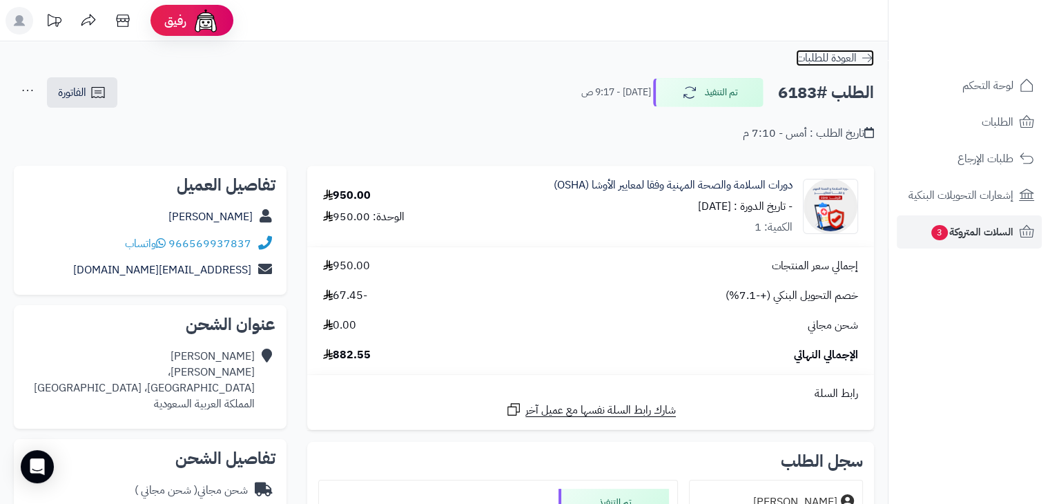
click at [837, 61] on span "العودة للطلبات" at bounding box center [826, 58] width 61 height 17
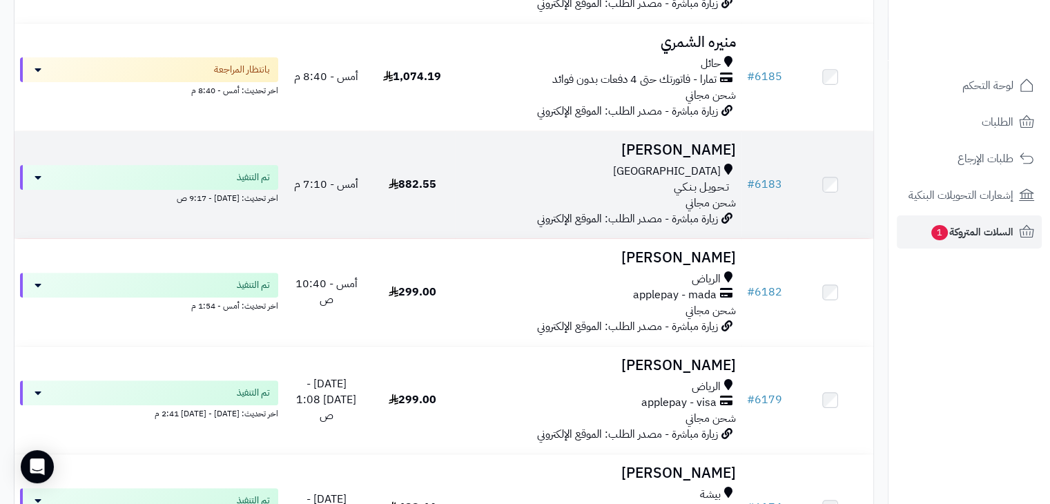
scroll to position [414, 0]
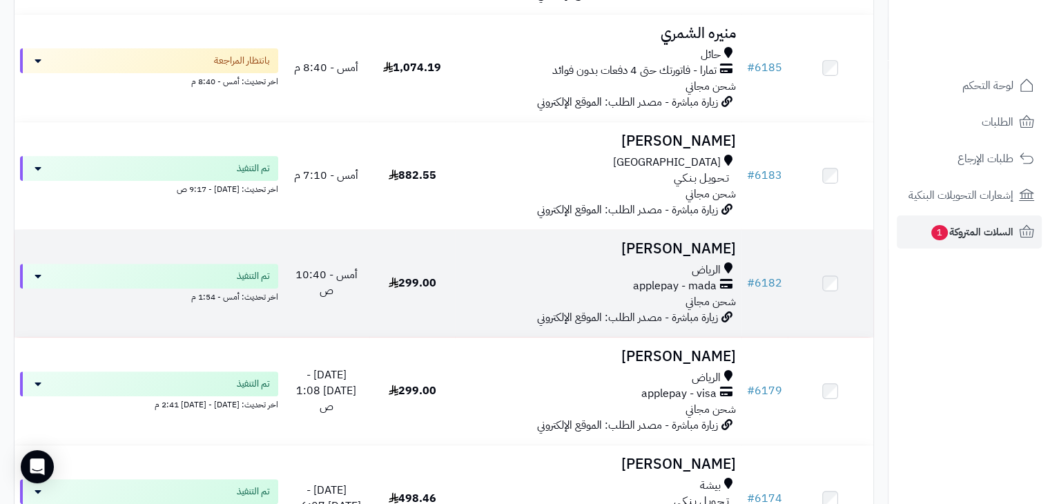
click at [698, 248] on h3 "[PERSON_NAME]" at bounding box center [597, 249] width 275 height 16
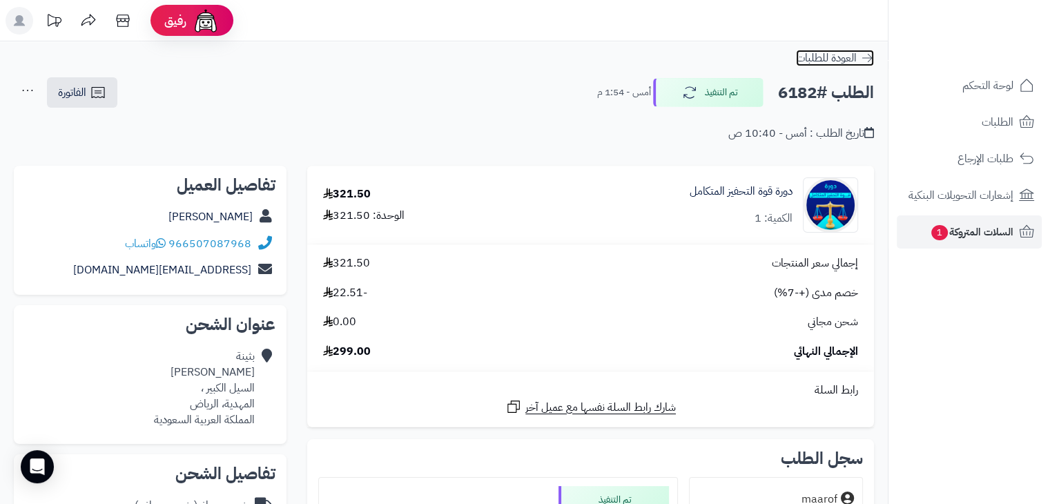
click at [850, 58] on span "العودة للطلبات" at bounding box center [826, 58] width 61 height 17
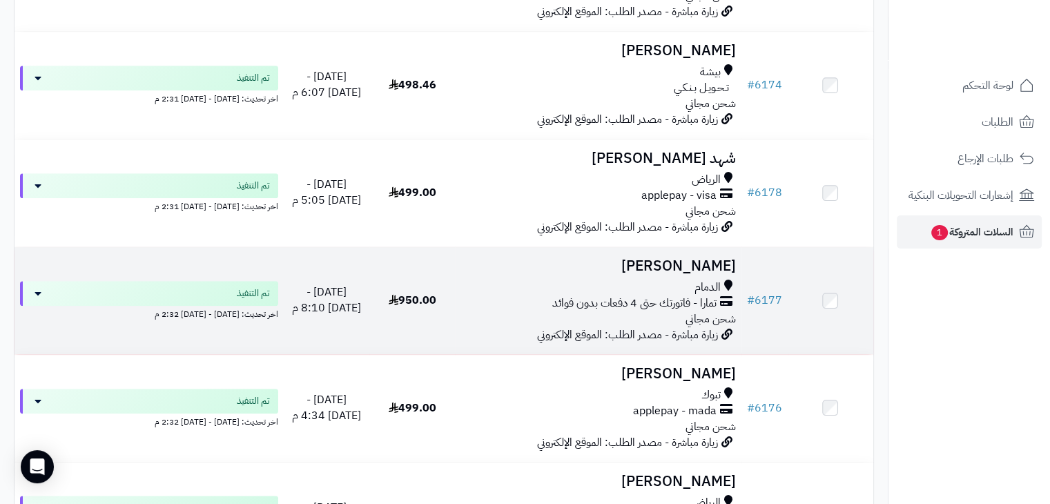
scroll to position [828, 0]
click at [685, 266] on h3 "[PERSON_NAME]" at bounding box center [597, 265] width 275 height 16
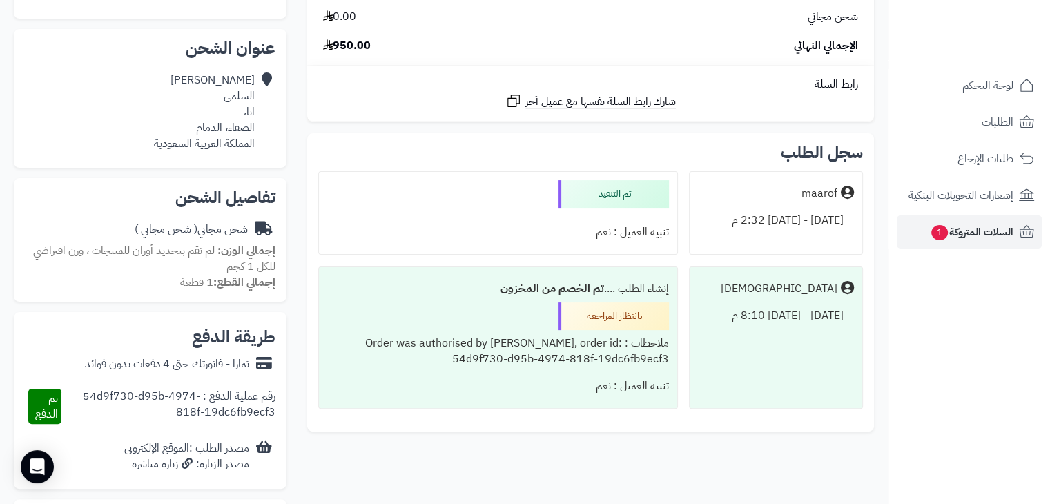
scroll to position [207, 0]
